Goal: Contribute content: Contribute content

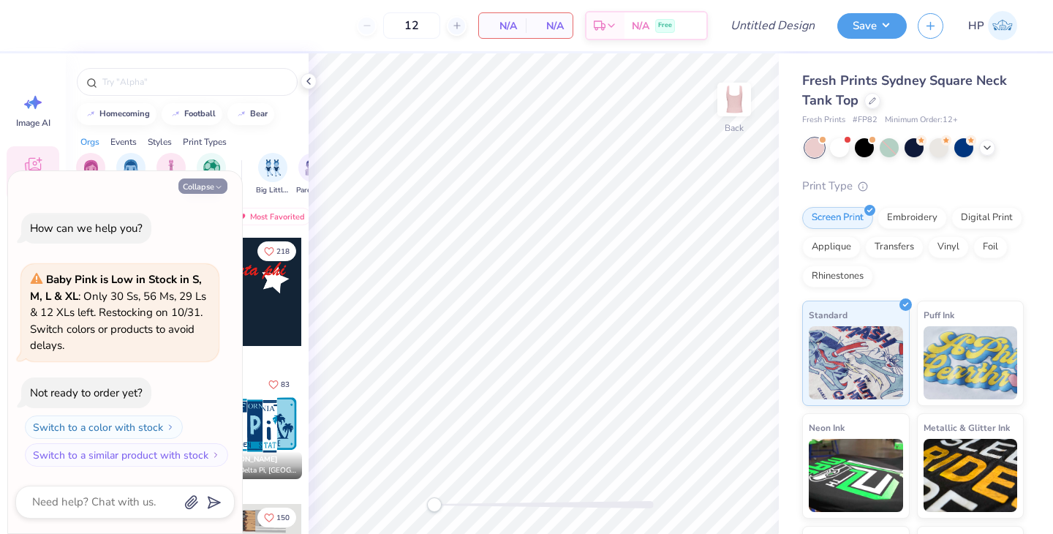
click at [193, 189] on button "Collapse" at bounding box center [202, 185] width 49 height 15
type textarea "x"
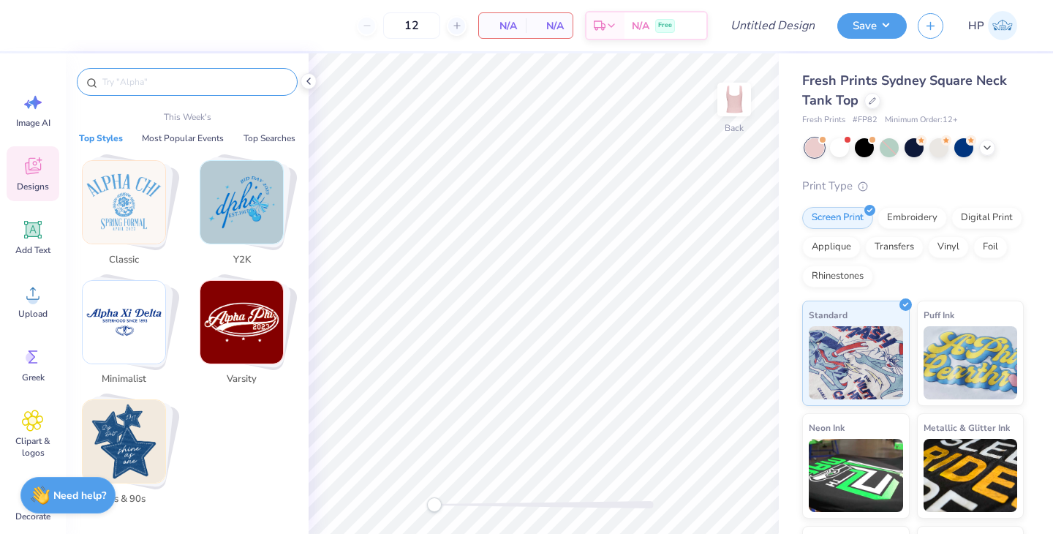
click at [152, 86] on input "text" at bounding box center [194, 82] width 187 height 15
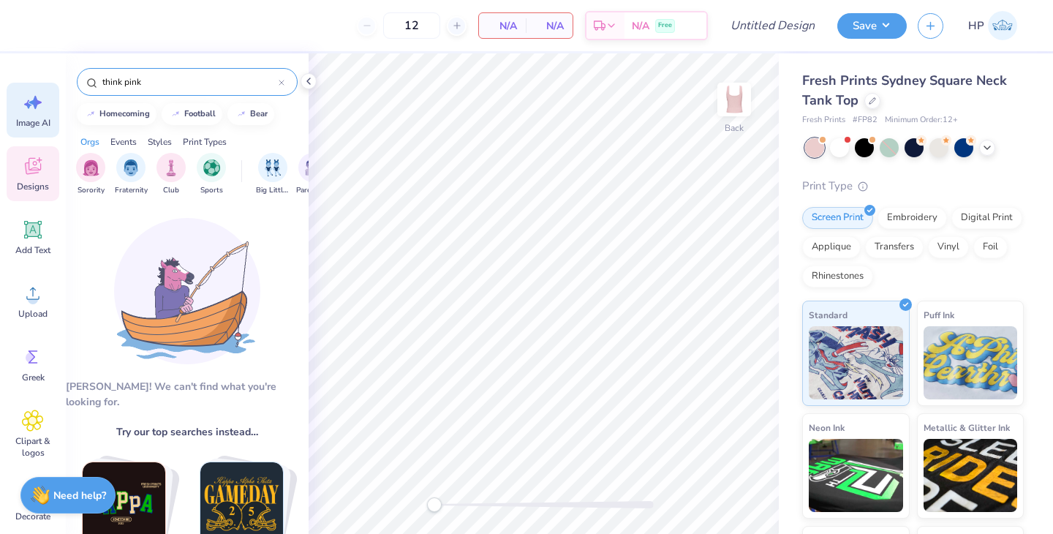
type input "think pink"
click at [34, 110] on icon at bounding box center [33, 102] width 22 height 22
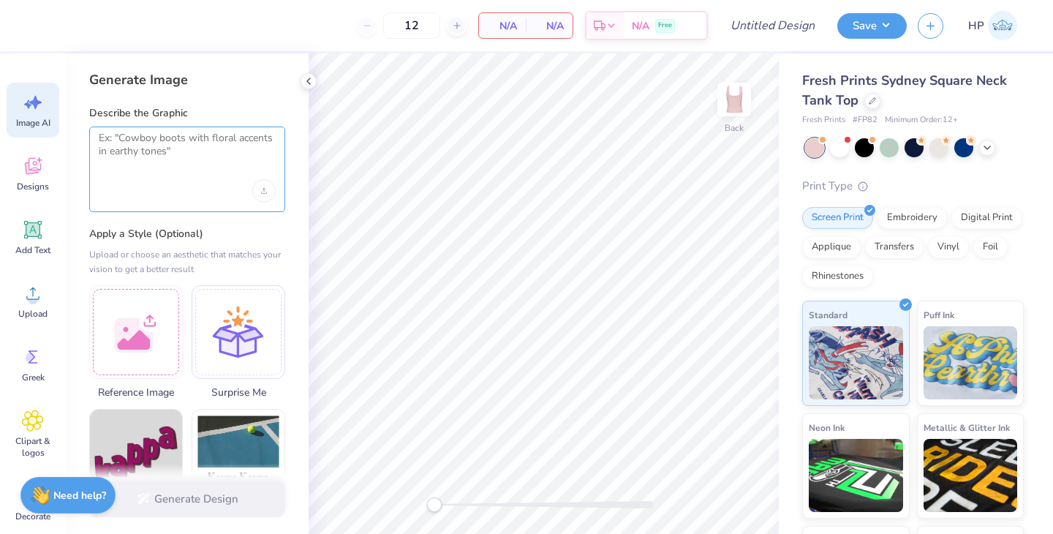
click at [170, 154] on textarea at bounding box center [187, 150] width 177 height 37
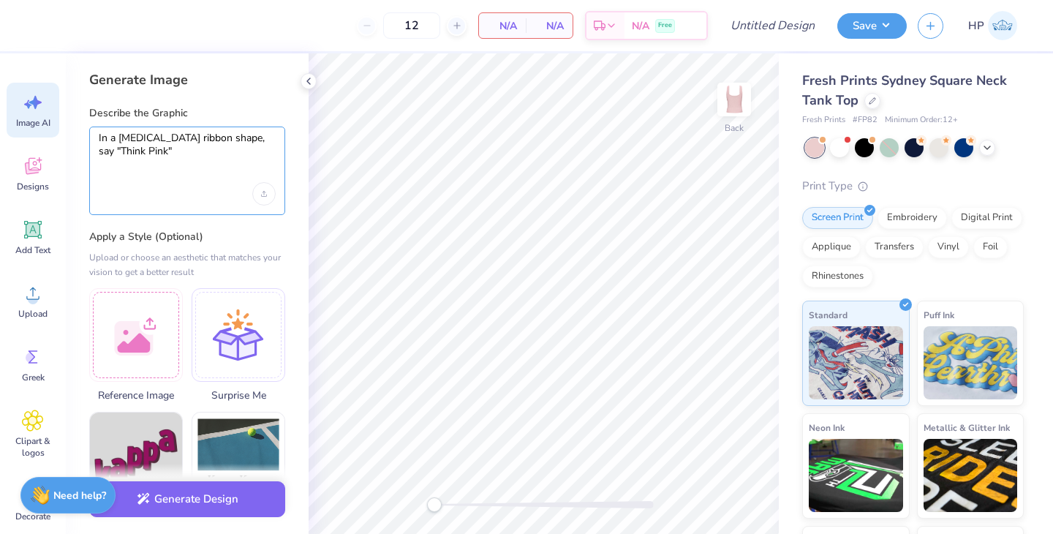
type textarea "In a breast cancer ribbon shape, say "Think Pink""
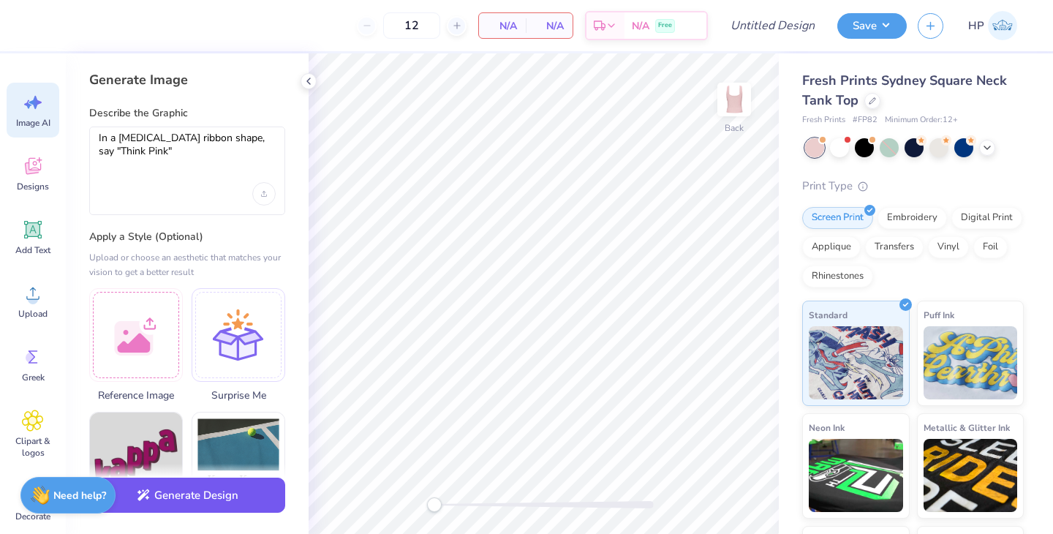
click at [207, 493] on button "Generate Design" at bounding box center [187, 495] width 196 height 36
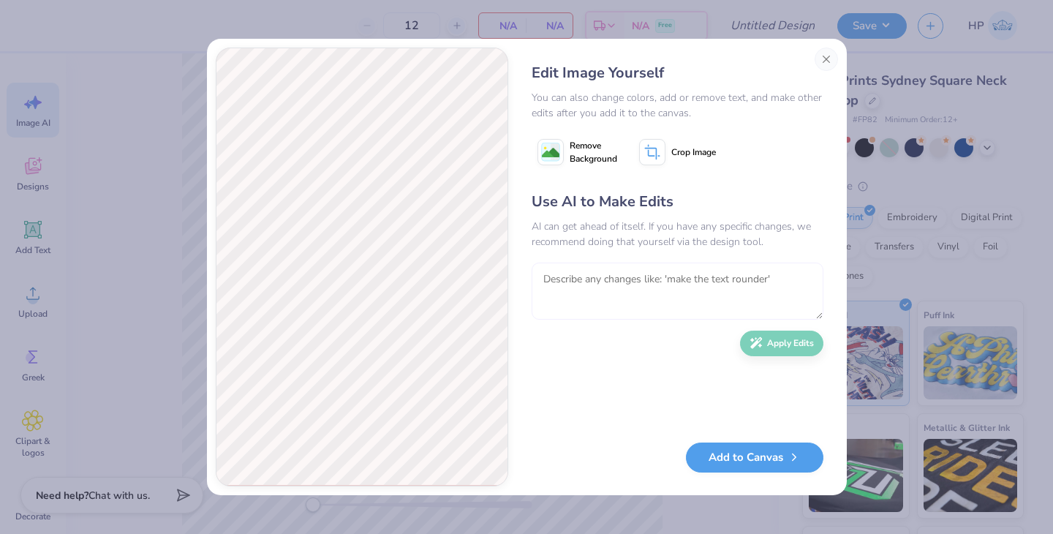
click at [650, 284] on textarea at bounding box center [678, 290] width 292 height 57
type textarea "N"
type textarea "Put "Think Pink" in the ribbon like morph the shape"
click at [772, 328] on div "Use AI to Make Edits AI can get ahead of itself. If you have any specific chang…" at bounding box center [678, 309] width 292 height 237
click at [770, 336] on button "Apply Edits" at bounding box center [781, 340] width 83 height 26
